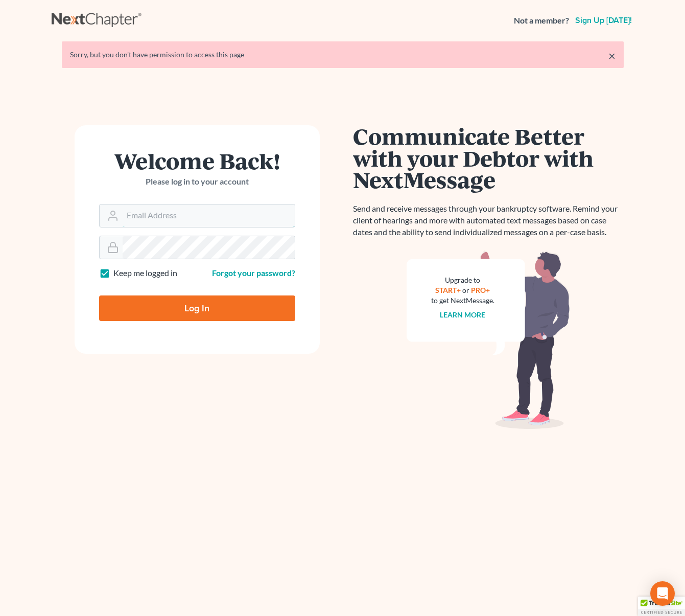
type input "[EMAIL_ADDRESS][DOMAIN_NAME]"
click at [187, 312] on input "Log In" at bounding box center [197, 308] width 196 height 26
type input "Thinking..."
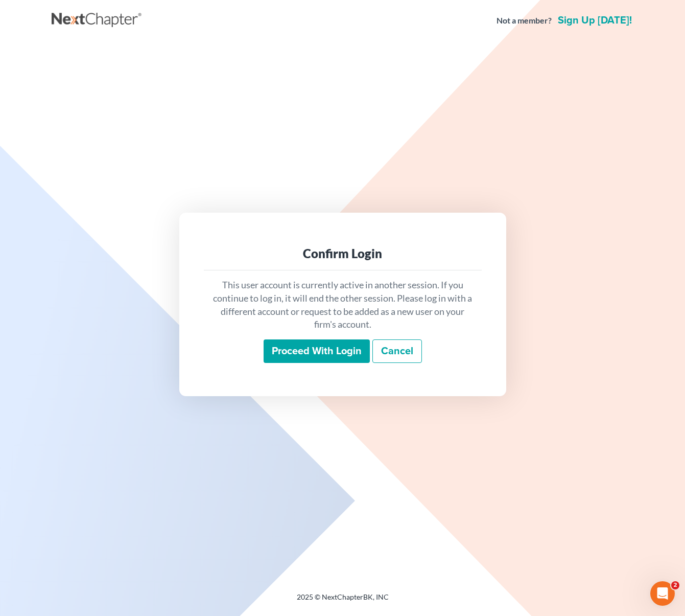
click at [342, 352] on input "Proceed with login" at bounding box center [317, 351] width 106 height 24
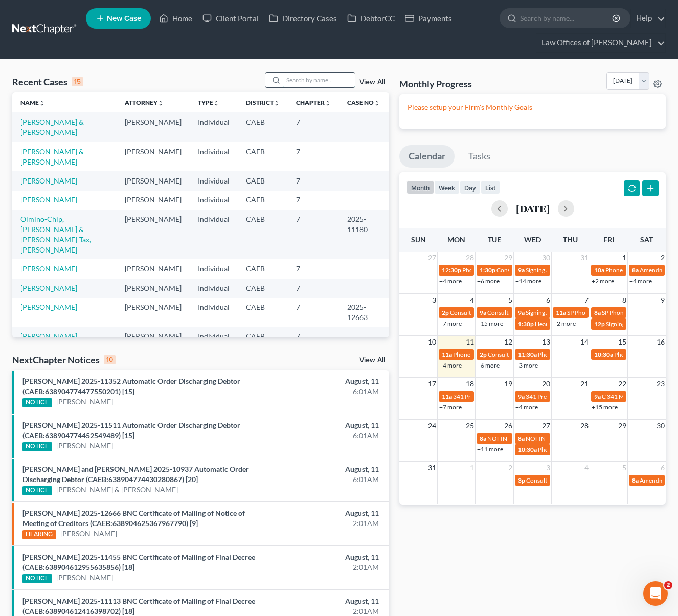
click at [311, 79] on input "search" at bounding box center [319, 80] width 72 height 15
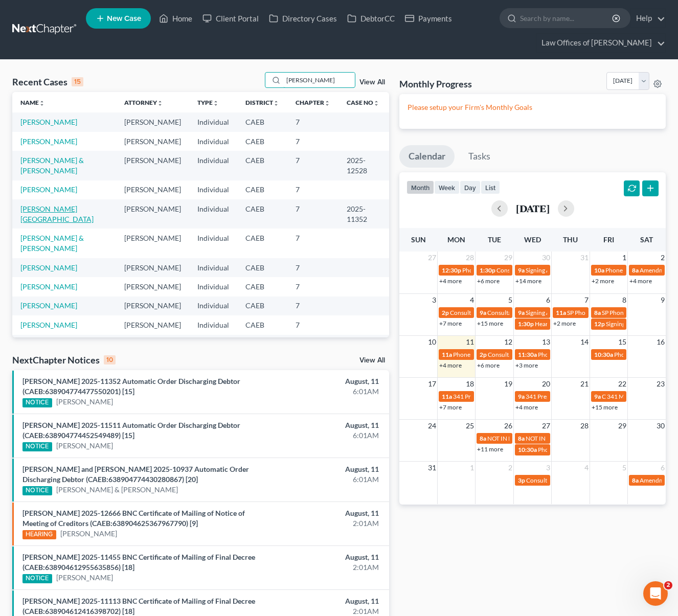
type input "[PERSON_NAME]"
click at [64, 209] on link "[PERSON_NAME][GEOGRAPHIC_DATA]" at bounding box center [56, 213] width 73 height 19
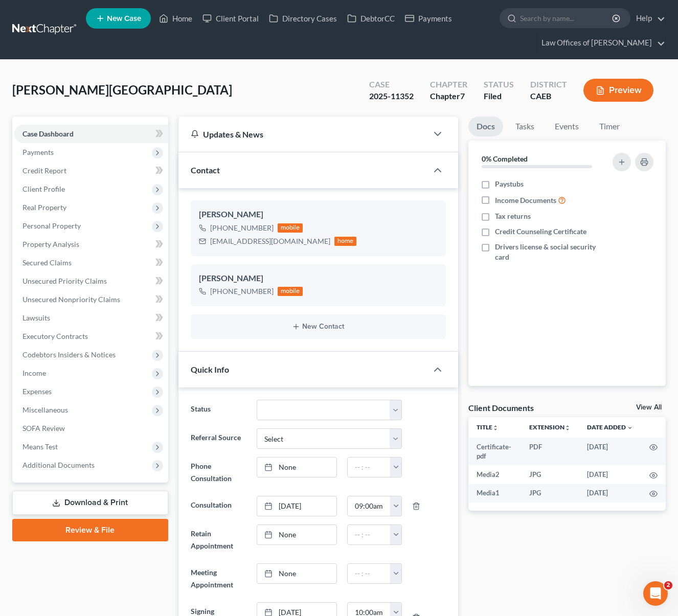
scroll to position [124, 0]
click at [394, 410] on select "Cancelled/Refund Closed Consultation Declined Discharged Filed Income Check In …" at bounding box center [329, 410] width 145 height 20
select select "4"
click at [183, 22] on link "Home" at bounding box center [175, 18] width 43 height 18
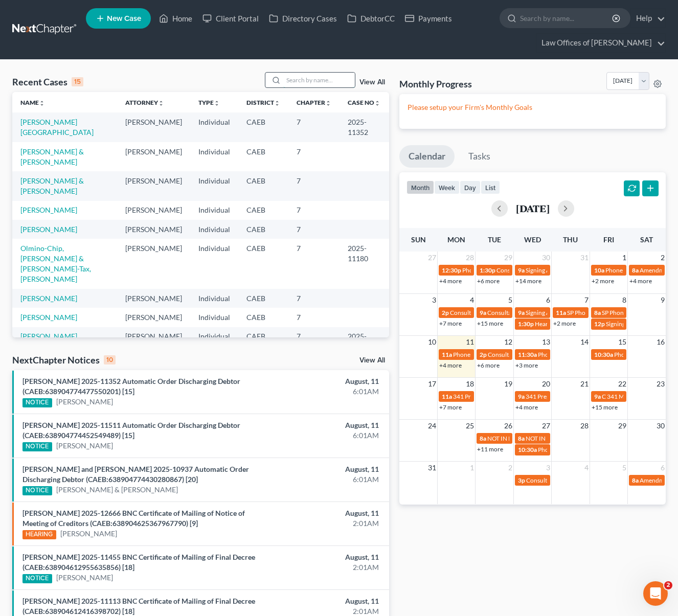
click at [328, 81] on input "search" at bounding box center [319, 80] width 72 height 15
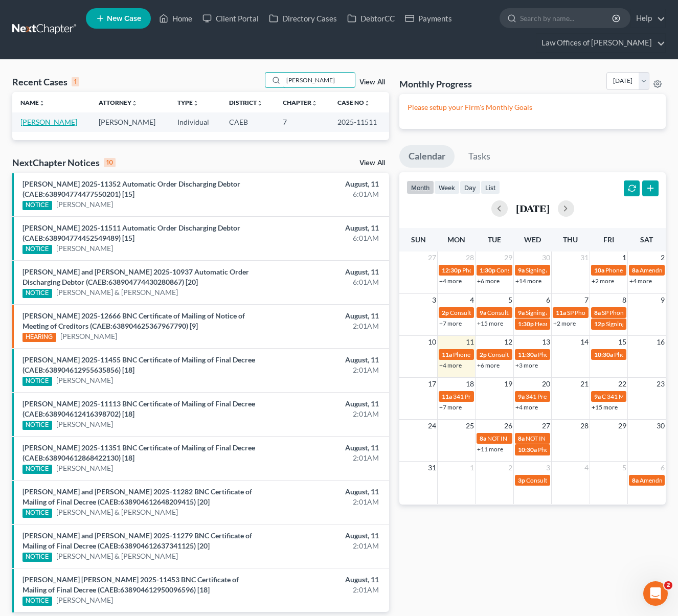
type input "[PERSON_NAME]"
click at [57, 124] on link "[PERSON_NAME]" at bounding box center [48, 122] width 57 height 9
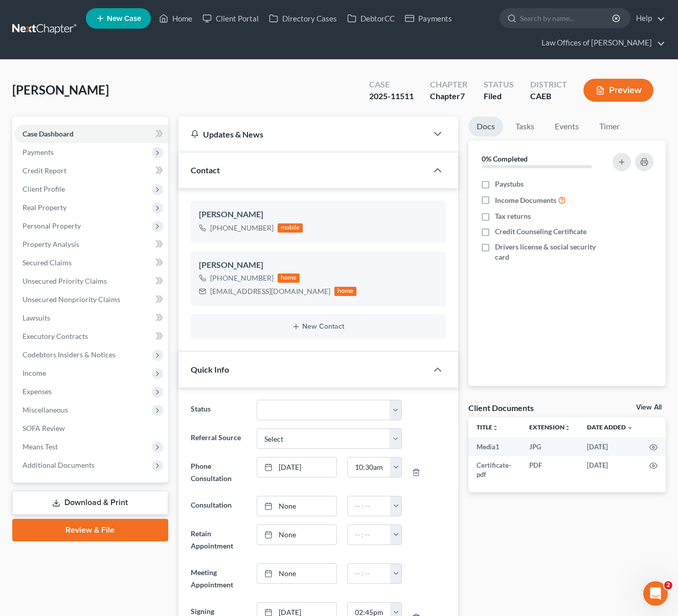
scroll to position [565, 0]
click at [389, 411] on select "Cancelled/Refund Closed Consultation Declined Discharged Filed Income Check In …" at bounding box center [329, 410] width 145 height 20
select select "4"
click at [177, 19] on link "Home" at bounding box center [175, 18] width 43 height 18
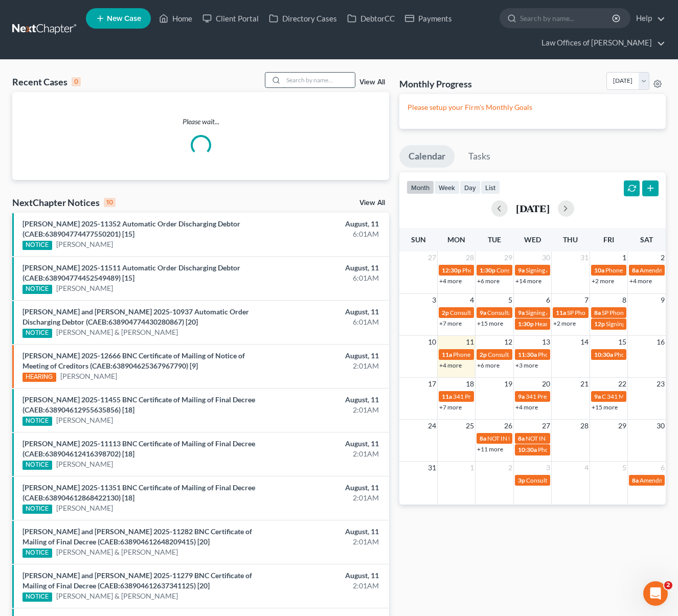
click at [309, 82] on input "search" at bounding box center [319, 80] width 72 height 15
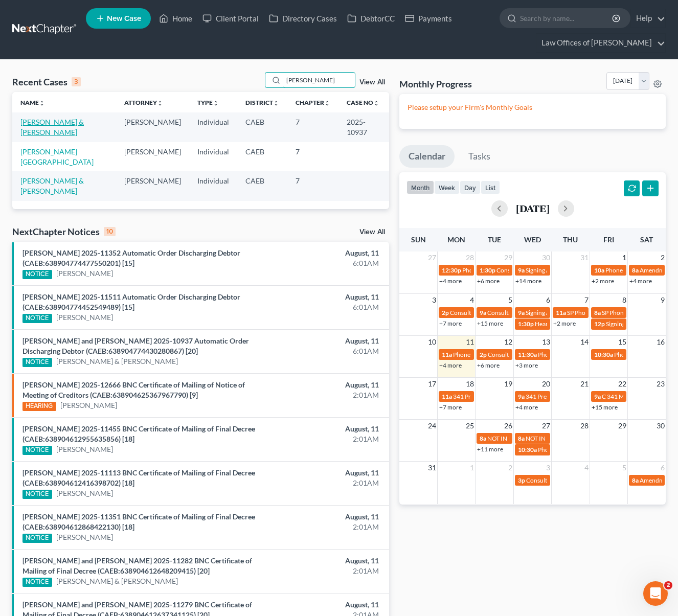
type input "[PERSON_NAME]"
click at [72, 134] on link "[PERSON_NAME] & [PERSON_NAME]" at bounding box center [51, 127] width 63 height 19
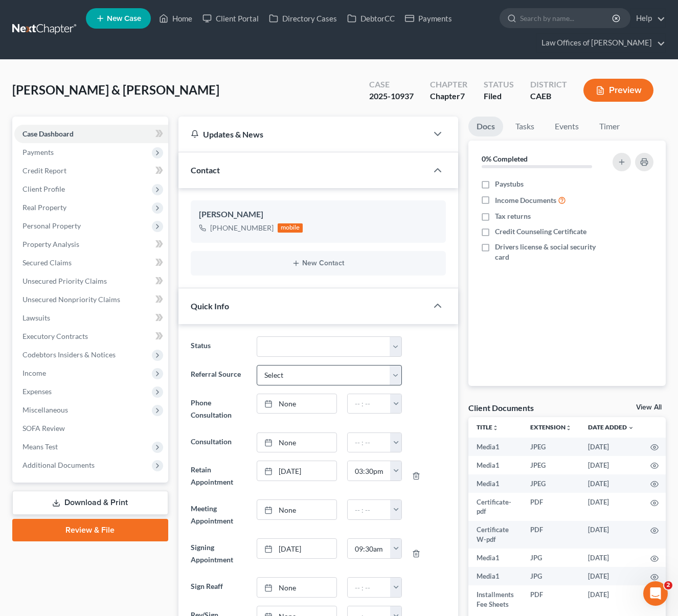
scroll to position [395, 0]
click at [394, 347] on select "Cancelled/Refund Closed Consultation Declined Discharged Filed Income Check In …" at bounding box center [329, 346] width 145 height 20
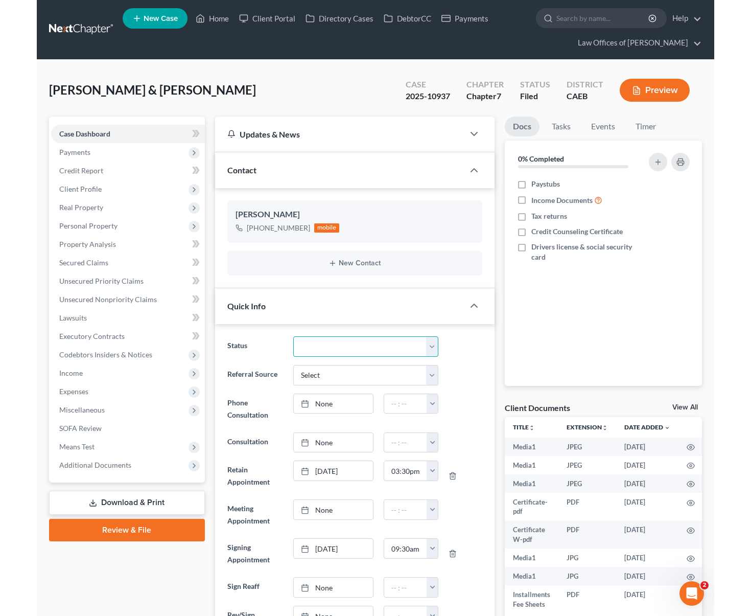
scroll to position [5530, 0]
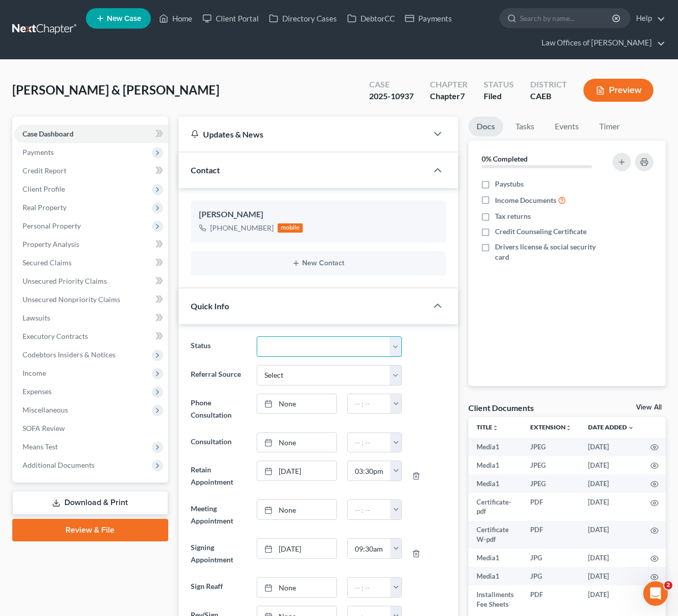
select select "4"
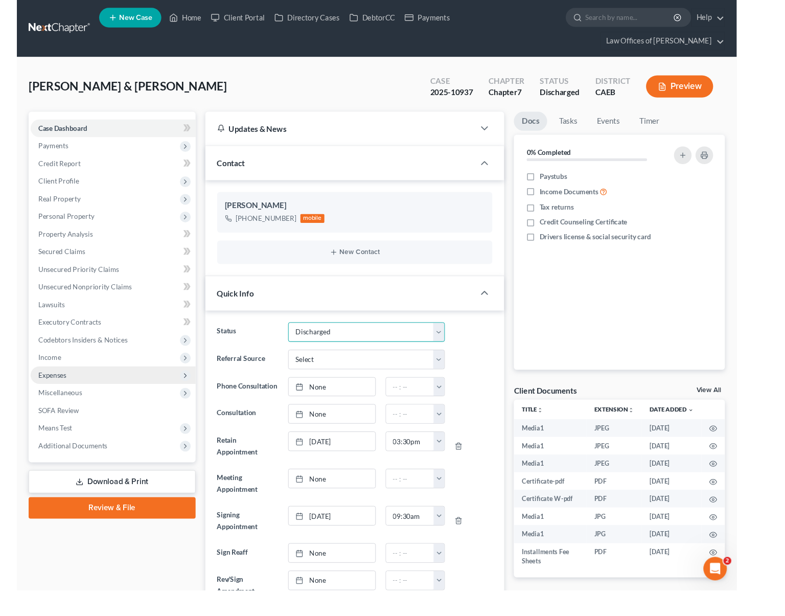
scroll to position [5346, 0]
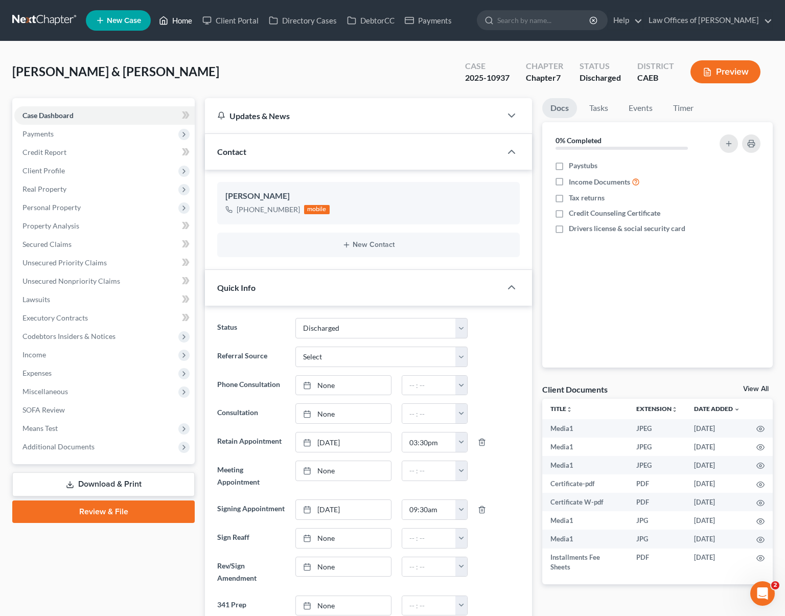
click at [185, 22] on link "Home" at bounding box center [175, 20] width 43 height 18
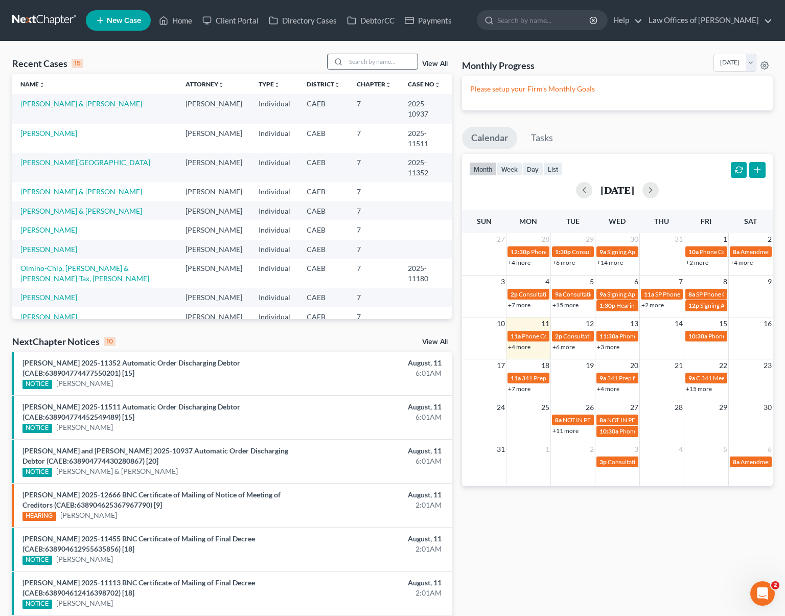
drag, startPoint x: 364, startPoint y: 63, endPoint x: 522, endPoint y: 67, distance: 157.4
click at [364, 63] on input "search" at bounding box center [382, 61] width 72 height 15
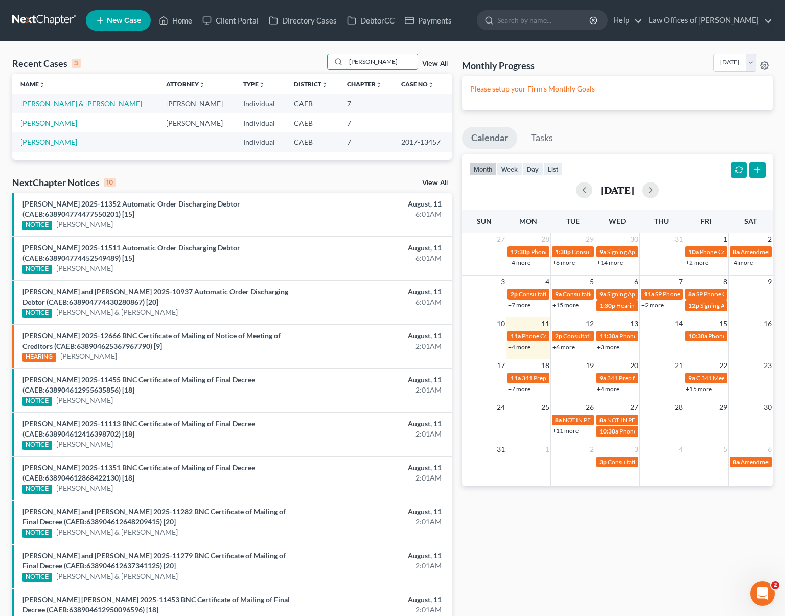
type input "[PERSON_NAME]"
click at [132, 106] on link "[PERSON_NAME] & [PERSON_NAME]" at bounding box center [81, 103] width 122 height 9
select select "6"
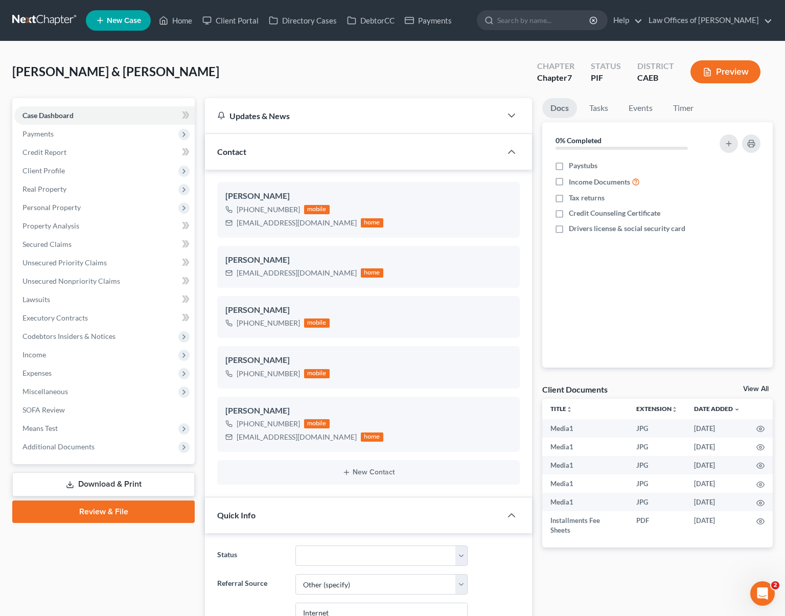
scroll to position [3170, 0]
click at [75, 170] on span "Client Profile" at bounding box center [104, 170] width 180 height 18
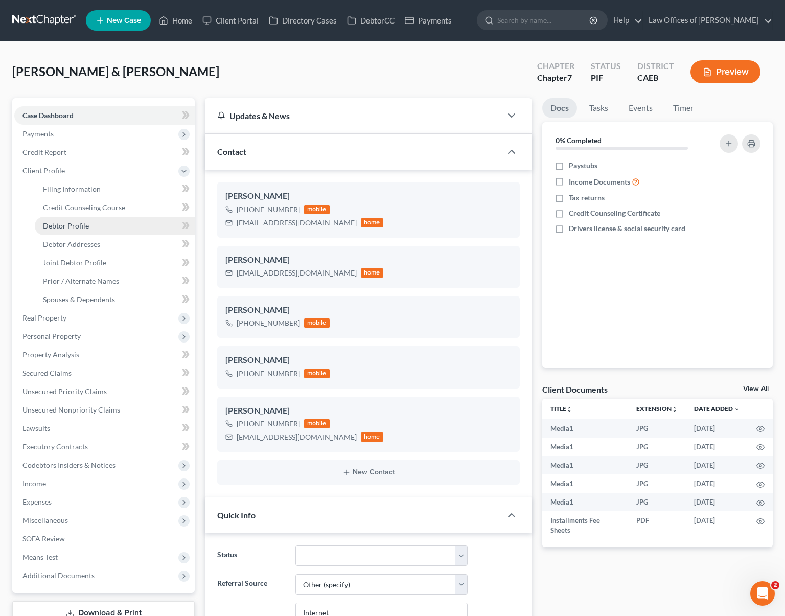
click at [100, 226] on link "Debtor Profile" at bounding box center [115, 226] width 160 height 18
select select "1"
select select "0"
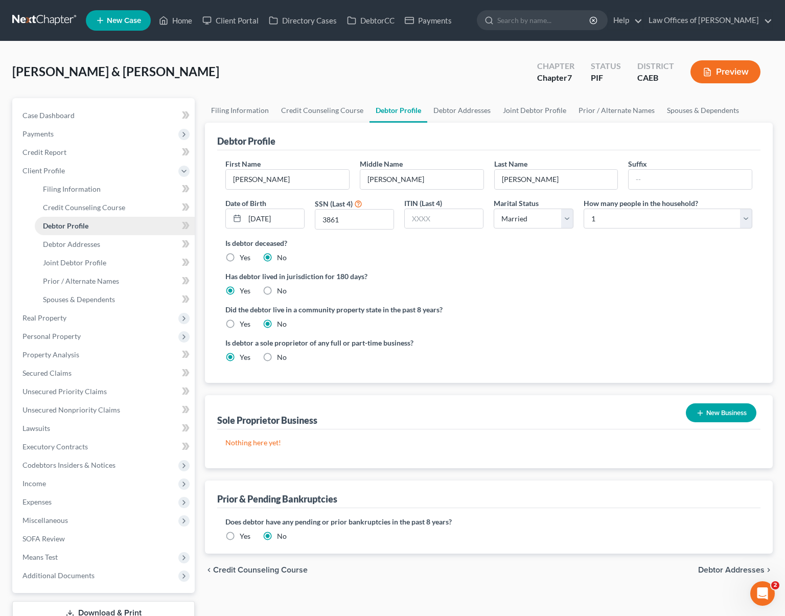
radio input "true"
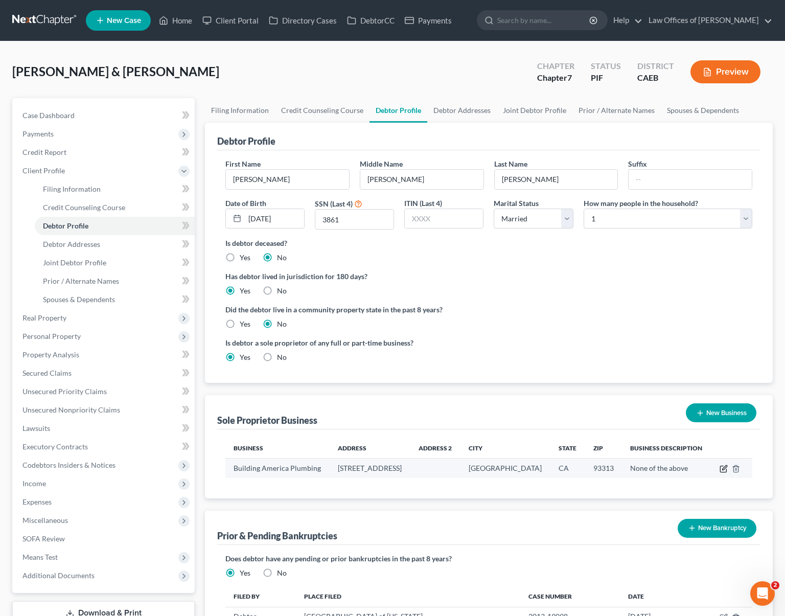
click at [685, 465] on icon "button" at bounding box center [723, 468] width 8 height 8
select select "4"
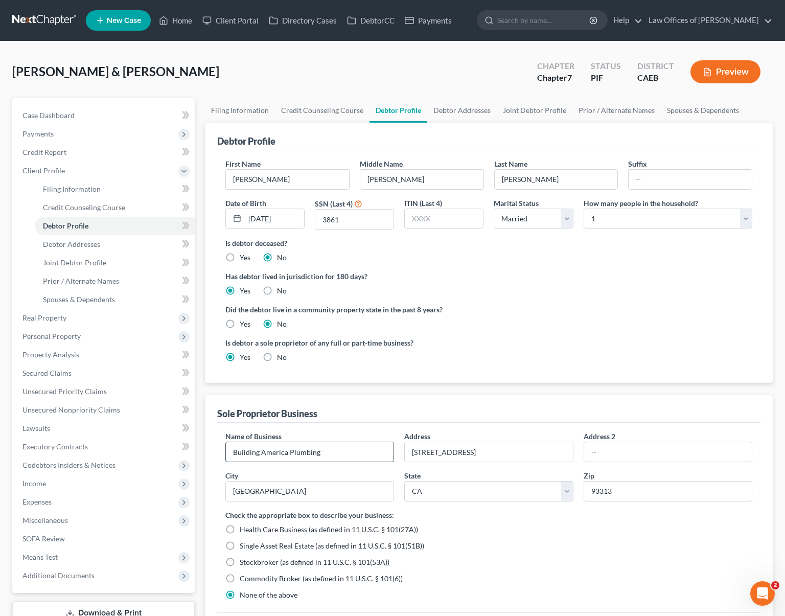
click at [348, 453] on input "Building America Plumbing" at bounding box center [310, 451] width 168 height 19
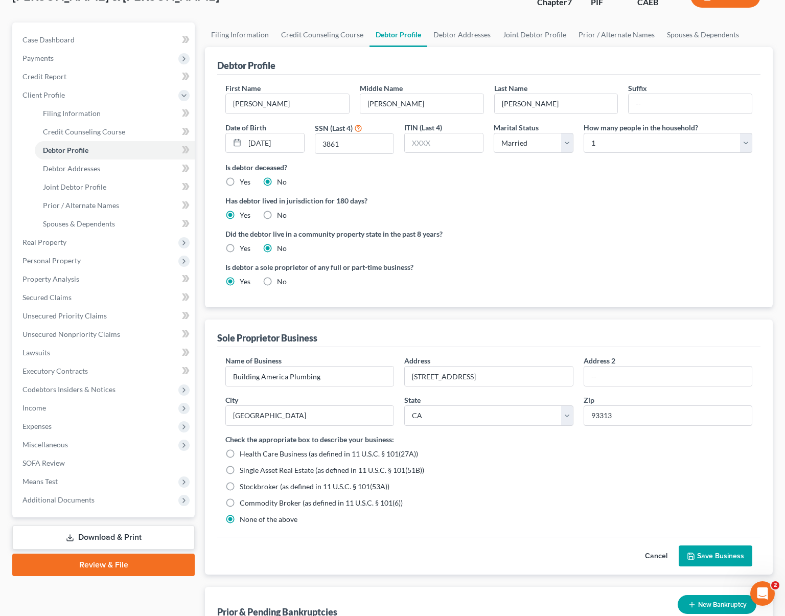
scroll to position [128, 0]
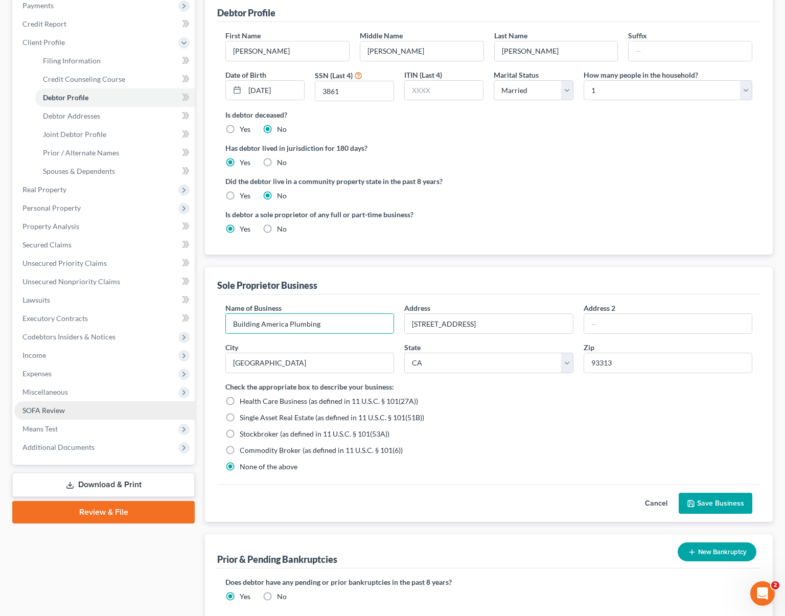
click at [63, 412] on span "SOFA Review" at bounding box center [43, 410] width 42 height 9
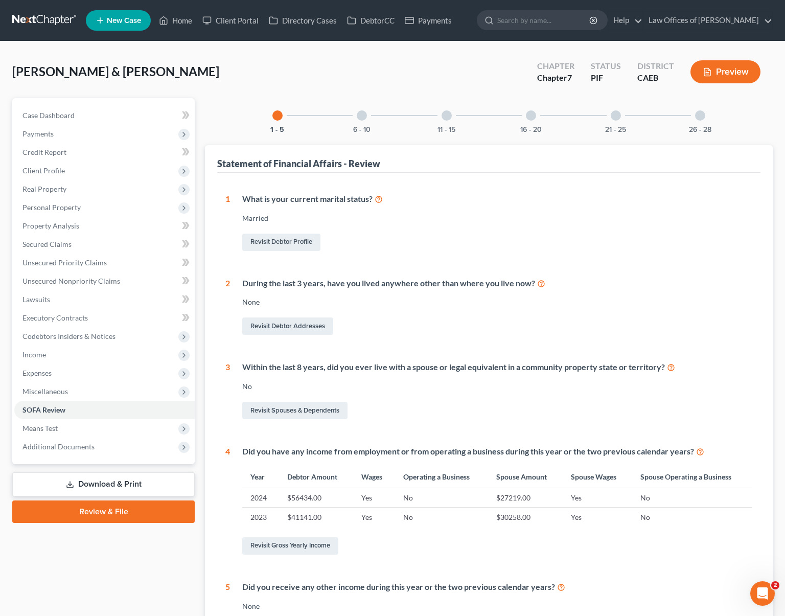
click at [531, 119] on div at bounding box center [531, 115] width 10 height 10
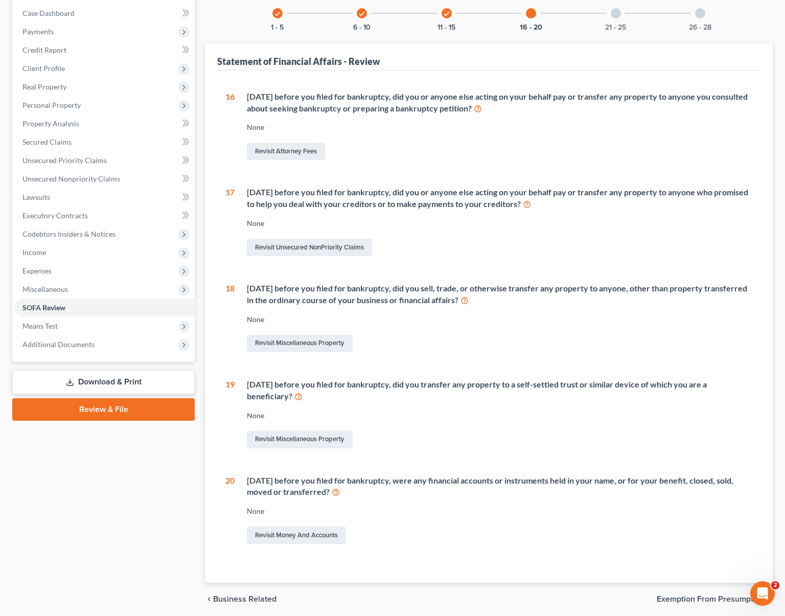
scroll to position [66, 0]
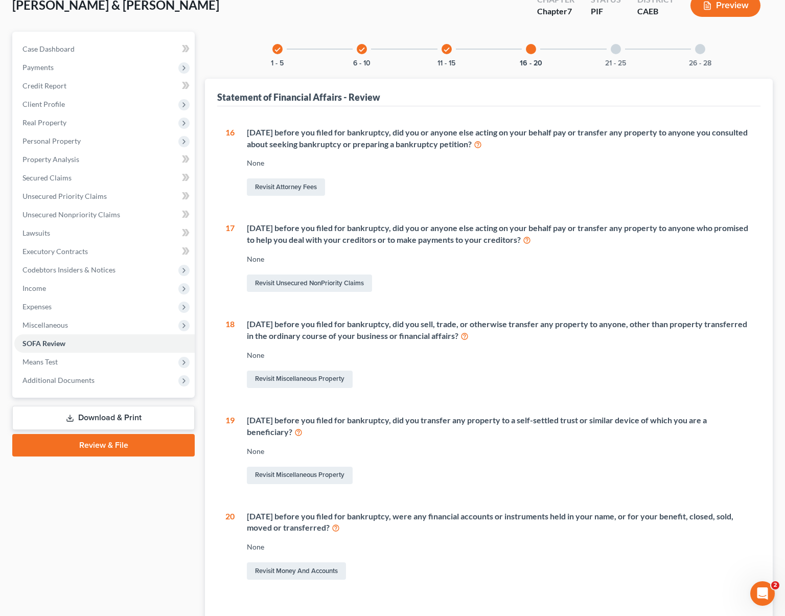
click at [618, 49] on div at bounding box center [616, 49] width 10 height 10
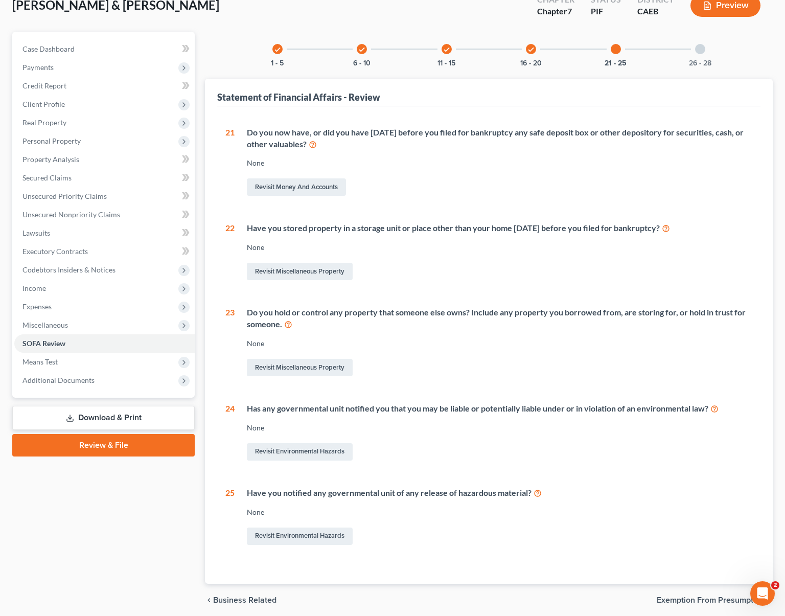
click at [685, 49] on div at bounding box center [700, 49] width 10 height 10
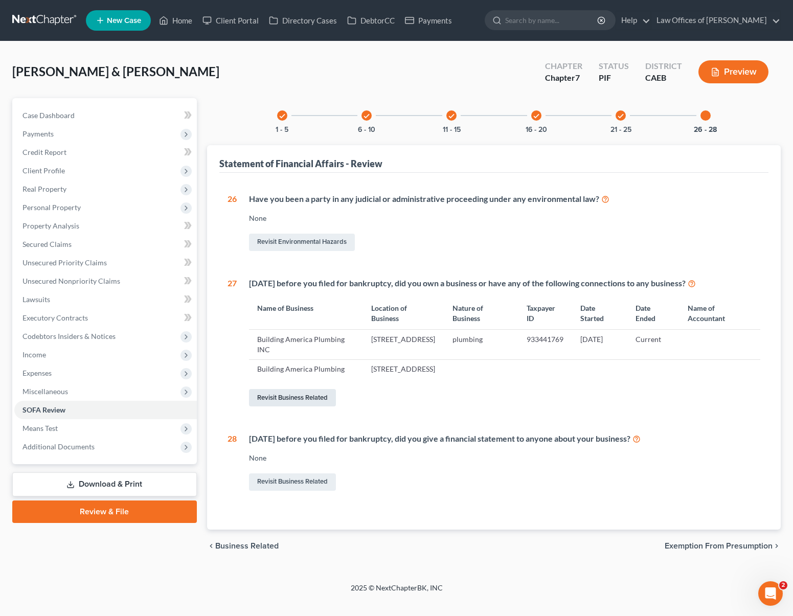
click at [314, 406] on link "Revisit Business Related" at bounding box center [292, 397] width 87 height 17
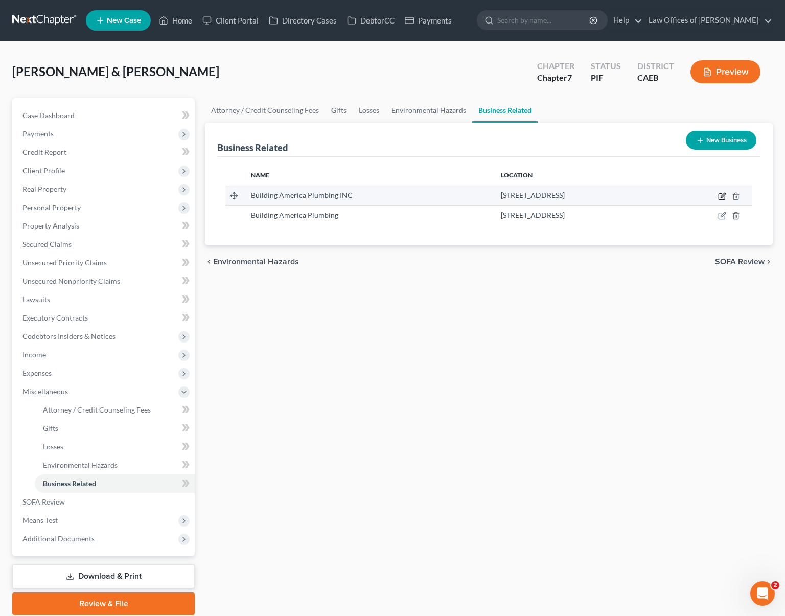
click at [685, 194] on icon "button" at bounding box center [722, 195] width 5 height 5
select select "officer"
select select "4"
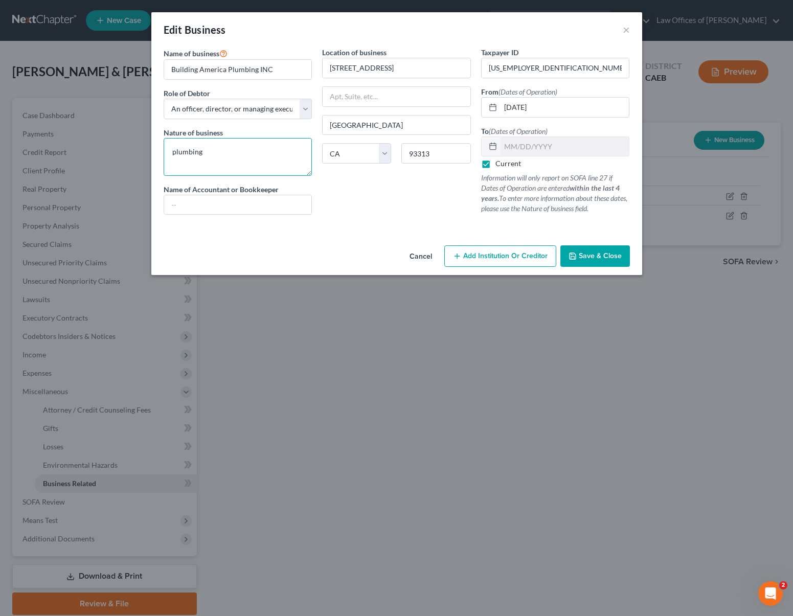
click at [215, 153] on textarea "plumbing" at bounding box center [238, 157] width 149 height 38
click at [304, 108] on select "Select A member of a limited liability company (LLC) or limited liability partn…" at bounding box center [238, 109] width 149 height 20
select select "partner"
click at [266, 150] on textarea "plumbing" at bounding box center [238, 157] width 149 height 38
click at [281, 74] on input "Building America Plumbing INC" at bounding box center [238, 69] width 148 height 19
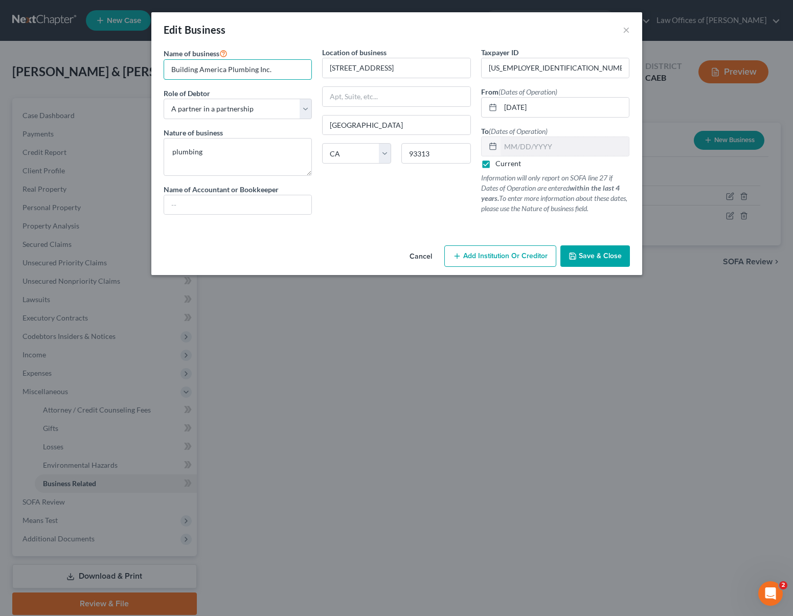
type input "Building America Plumbing Inc."
click at [495, 164] on label "Current" at bounding box center [508, 163] width 26 height 10
click at [499, 164] on input "Current" at bounding box center [502, 161] width 7 height 7
checkbox input "false"
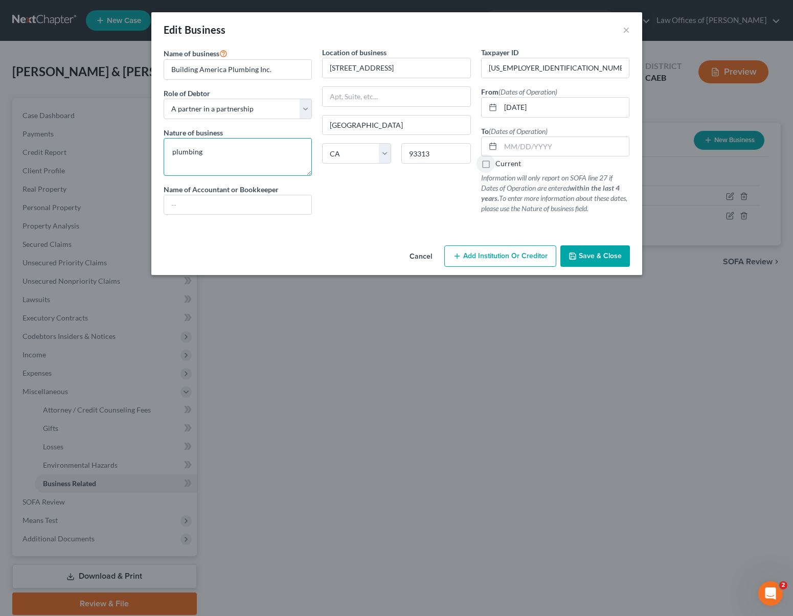
click at [234, 157] on textarea "plumbing" at bounding box center [238, 157] width 149 height 38
type textarea "Plumbing Services"
type input "Self-Preparer"
click at [585, 257] on span "Save & Close" at bounding box center [599, 255] width 43 height 9
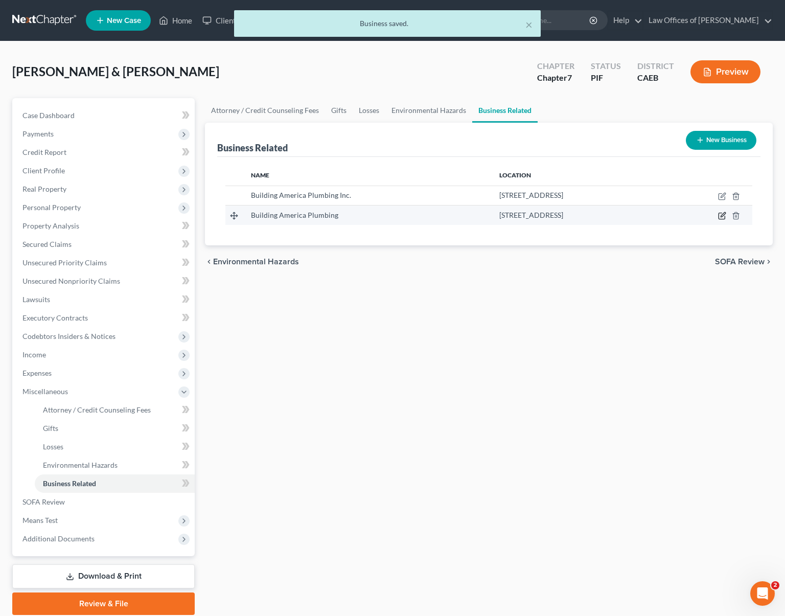
click at [685, 217] on icon "button" at bounding box center [722, 215] width 5 height 5
select select "sole_proprietor"
select select "4"
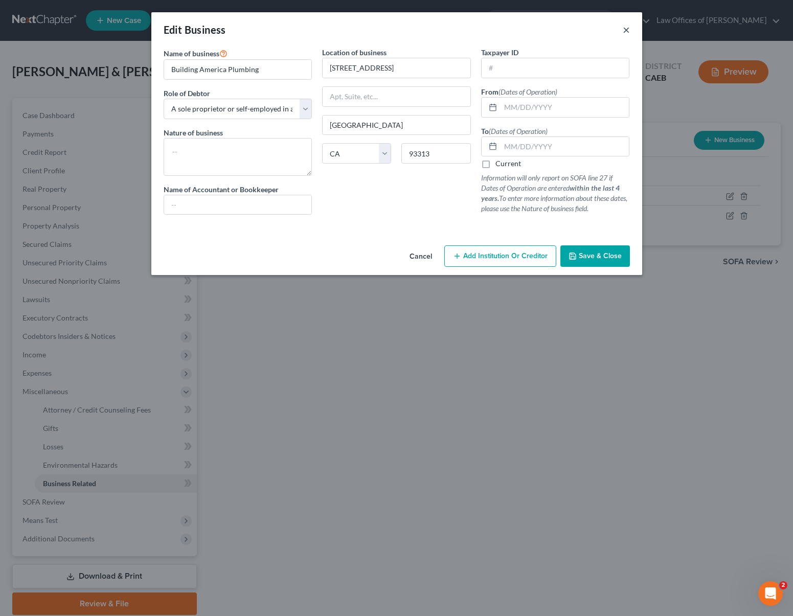
click at [625, 31] on button "×" at bounding box center [625, 30] width 7 height 12
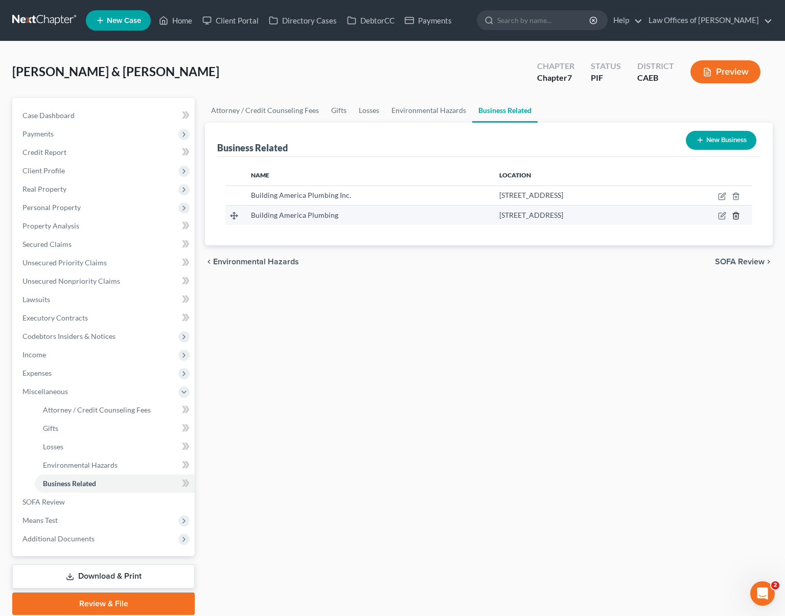
click at [685, 215] on icon "button" at bounding box center [736, 216] width 8 height 8
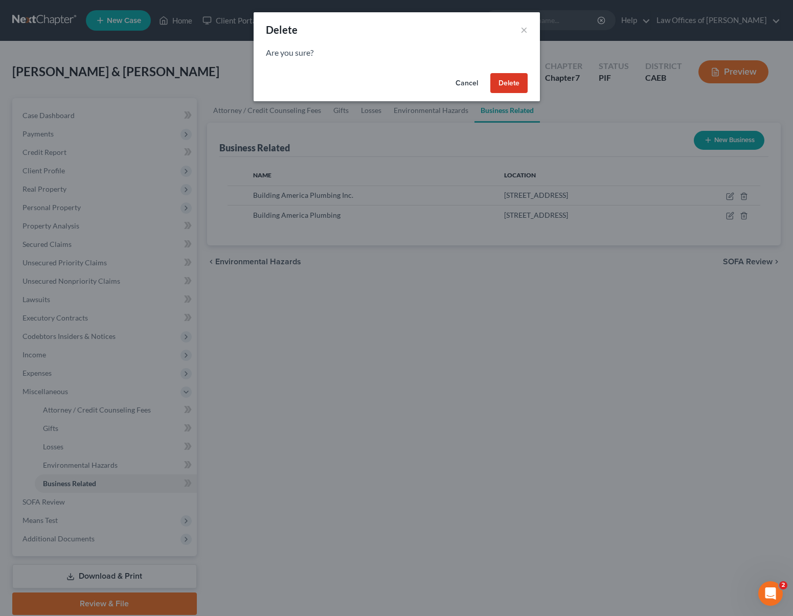
click at [510, 88] on button "Delete" at bounding box center [508, 83] width 37 height 20
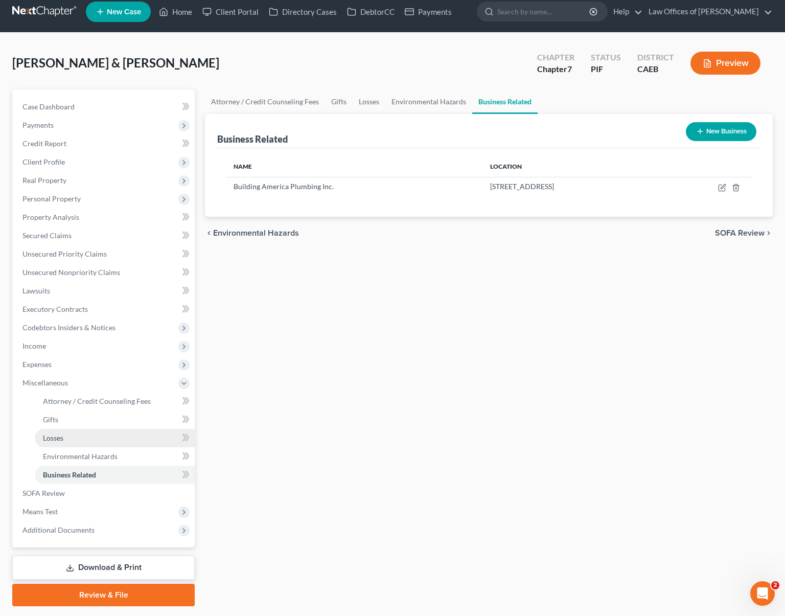
scroll to position [37, 0]
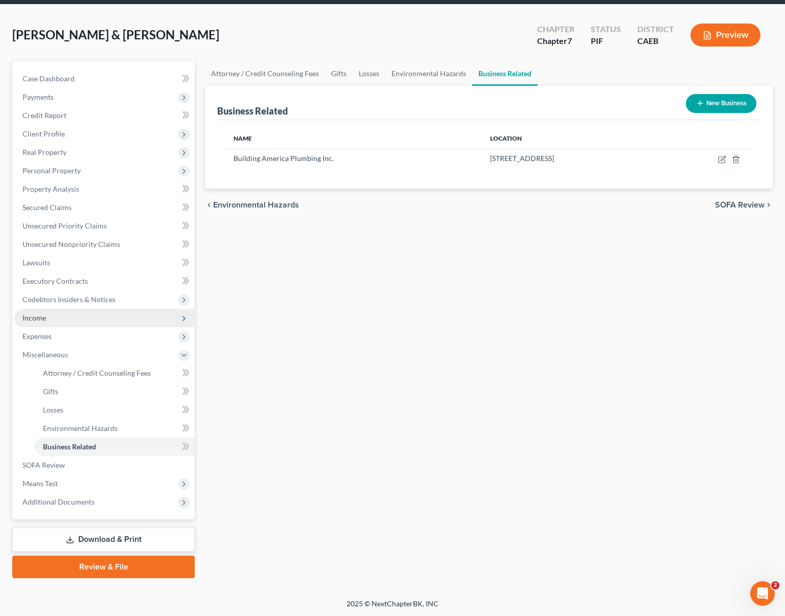
click at [62, 322] on span "Income" at bounding box center [104, 318] width 180 height 18
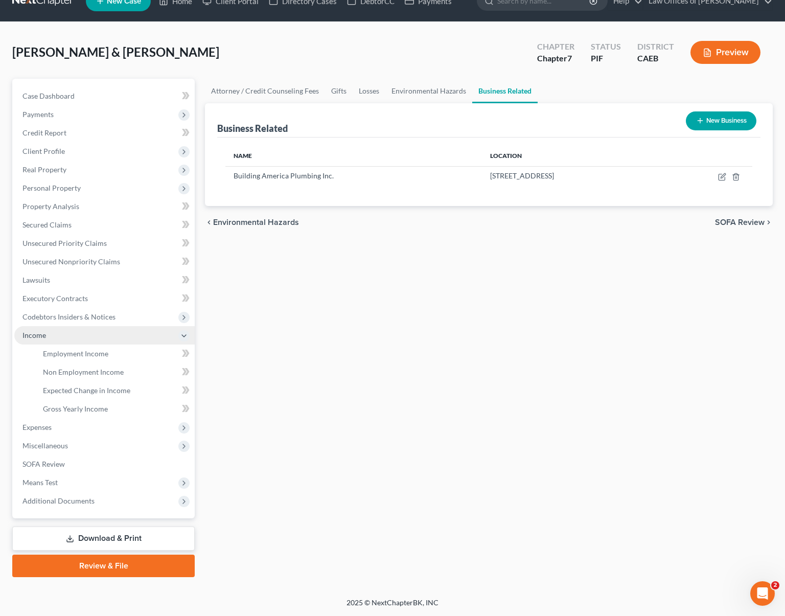
scroll to position [18, 0]
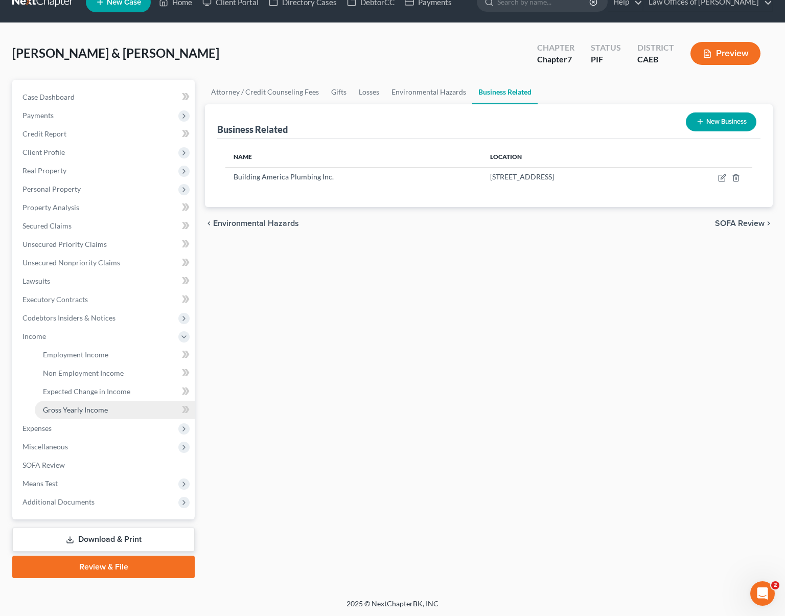
click at [124, 413] on link "Gross Yearly Income" at bounding box center [115, 410] width 160 height 18
